Goal: Information Seeking & Learning: Learn about a topic

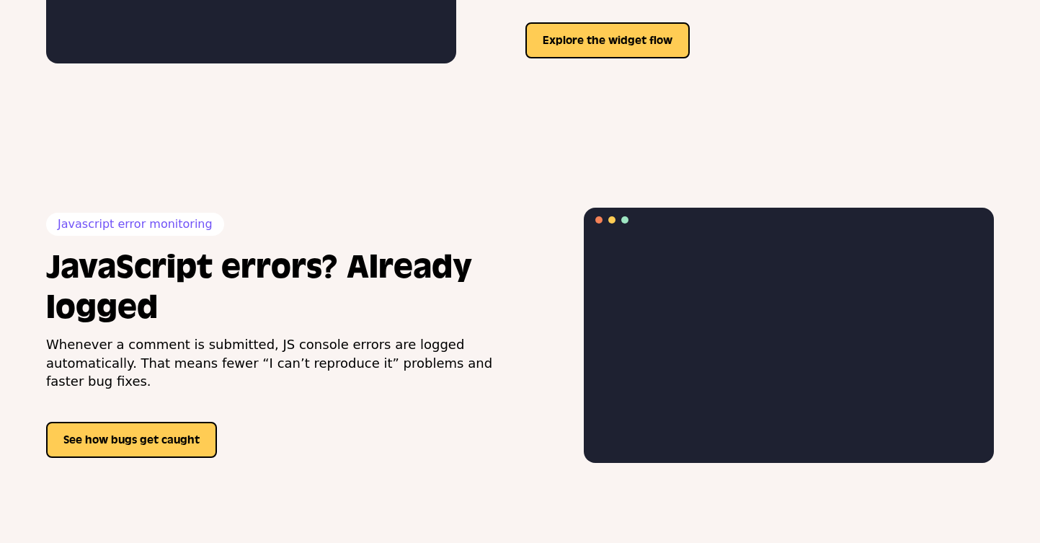
scroll to position [2019, 0]
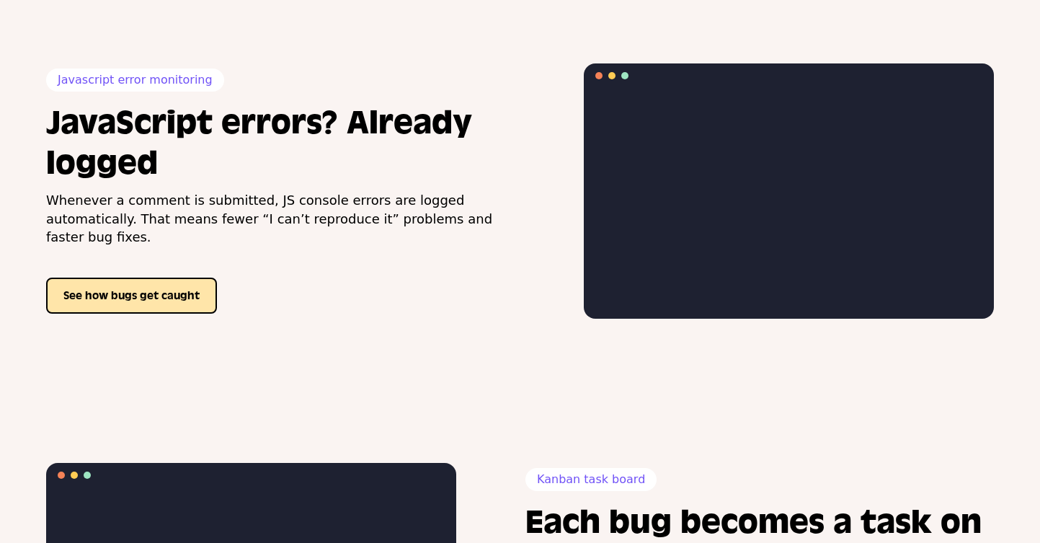
click at [173, 294] on button "See how bugs get caught" at bounding box center [131, 296] width 171 height 36
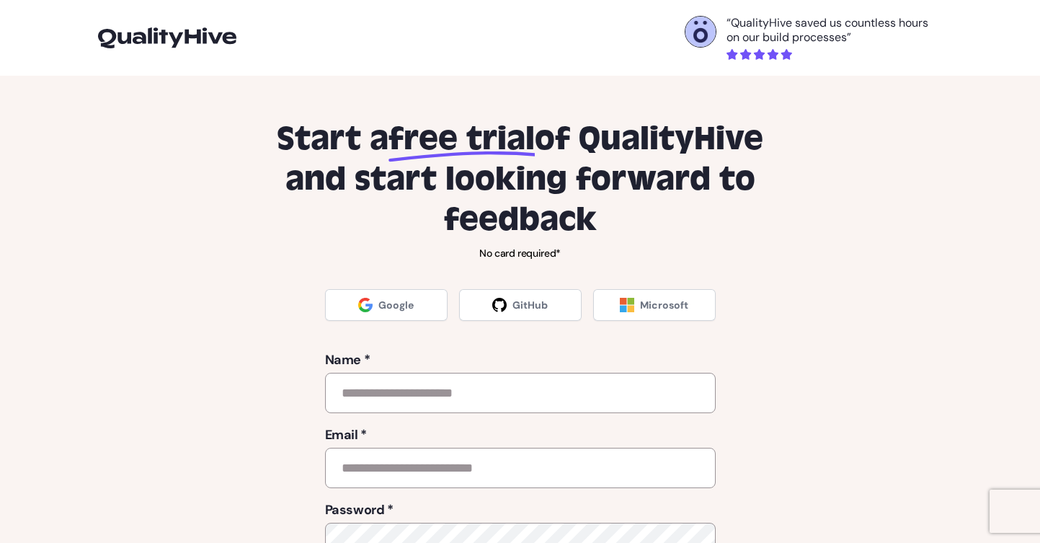
click at [186, 44] on img at bounding box center [167, 37] width 138 height 20
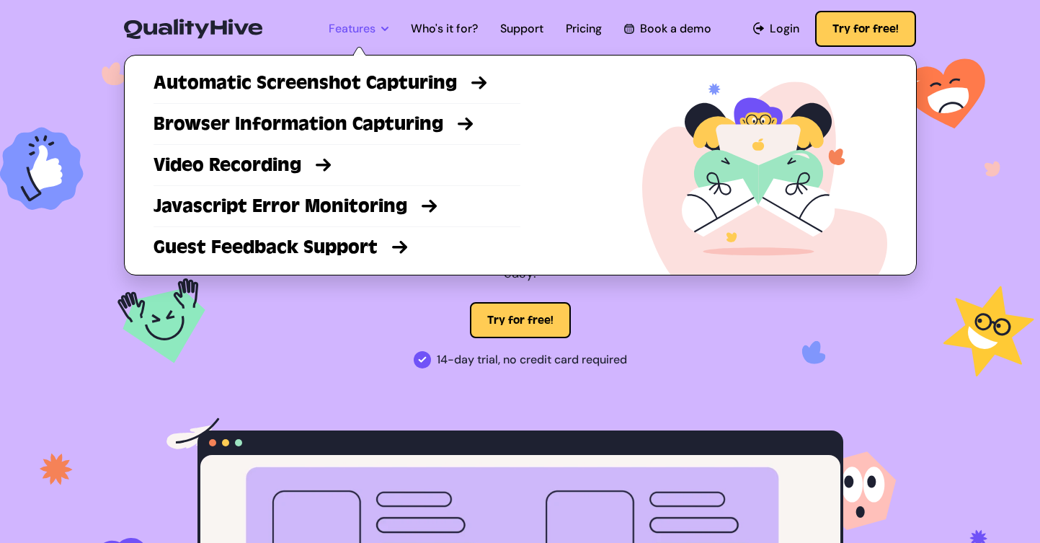
click at [363, 26] on link "Features" at bounding box center [359, 28] width 60 height 17
